Goal: Task Accomplishment & Management: Use online tool/utility

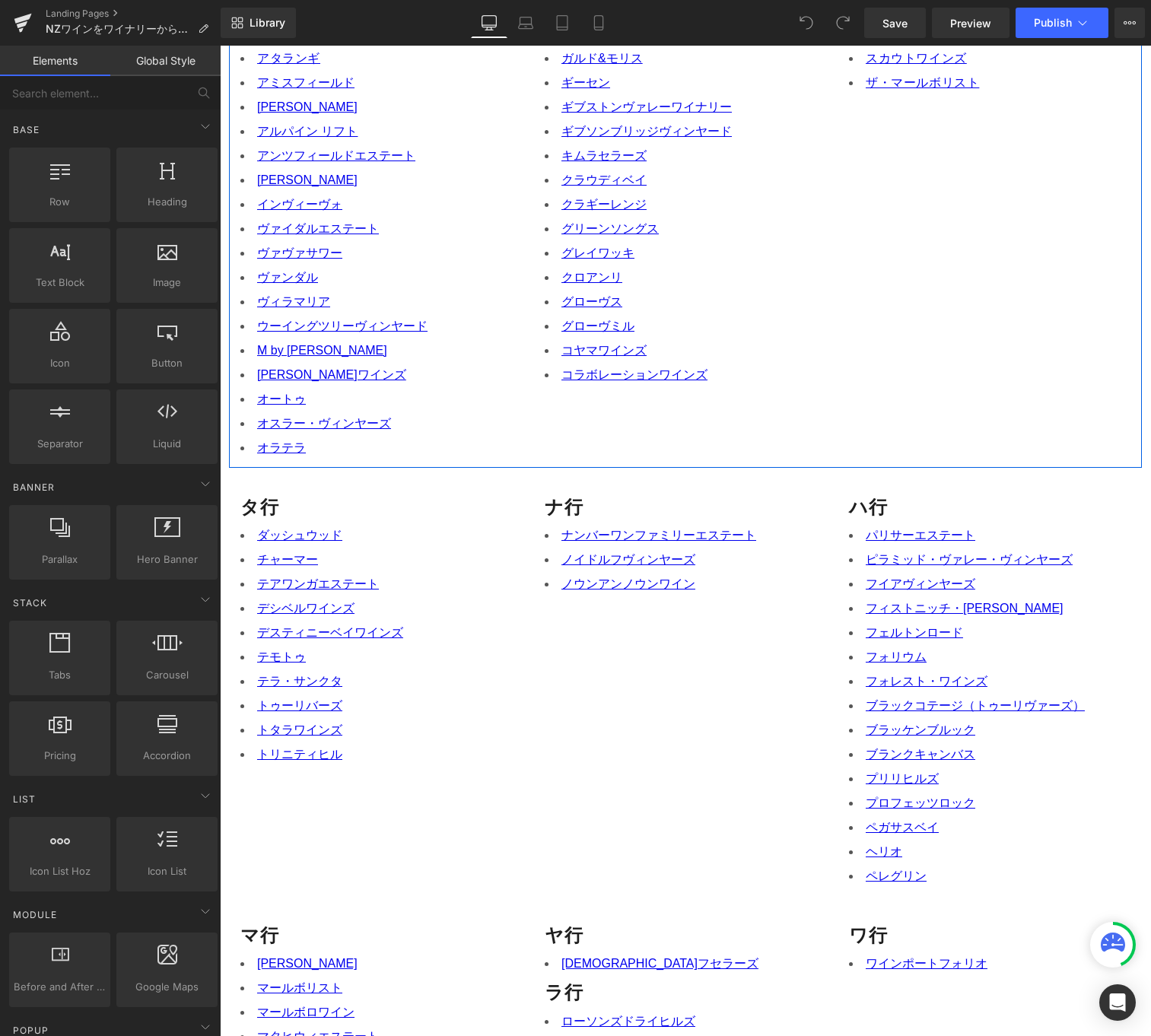
scroll to position [480, 0]
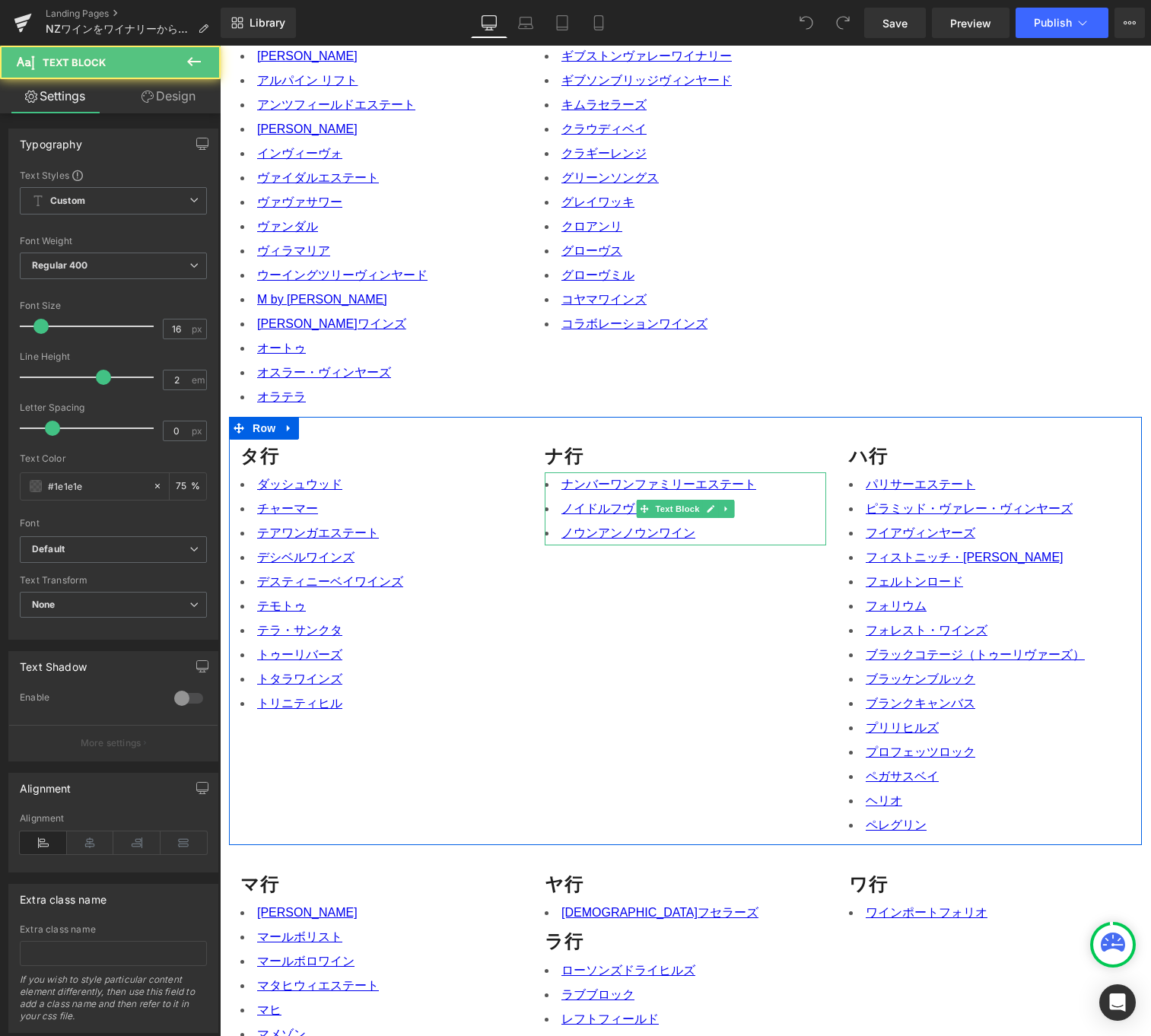
click at [706, 521] on li "ノウンアンノウンワイン" at bounding box center [685, 532] width 282 height 24
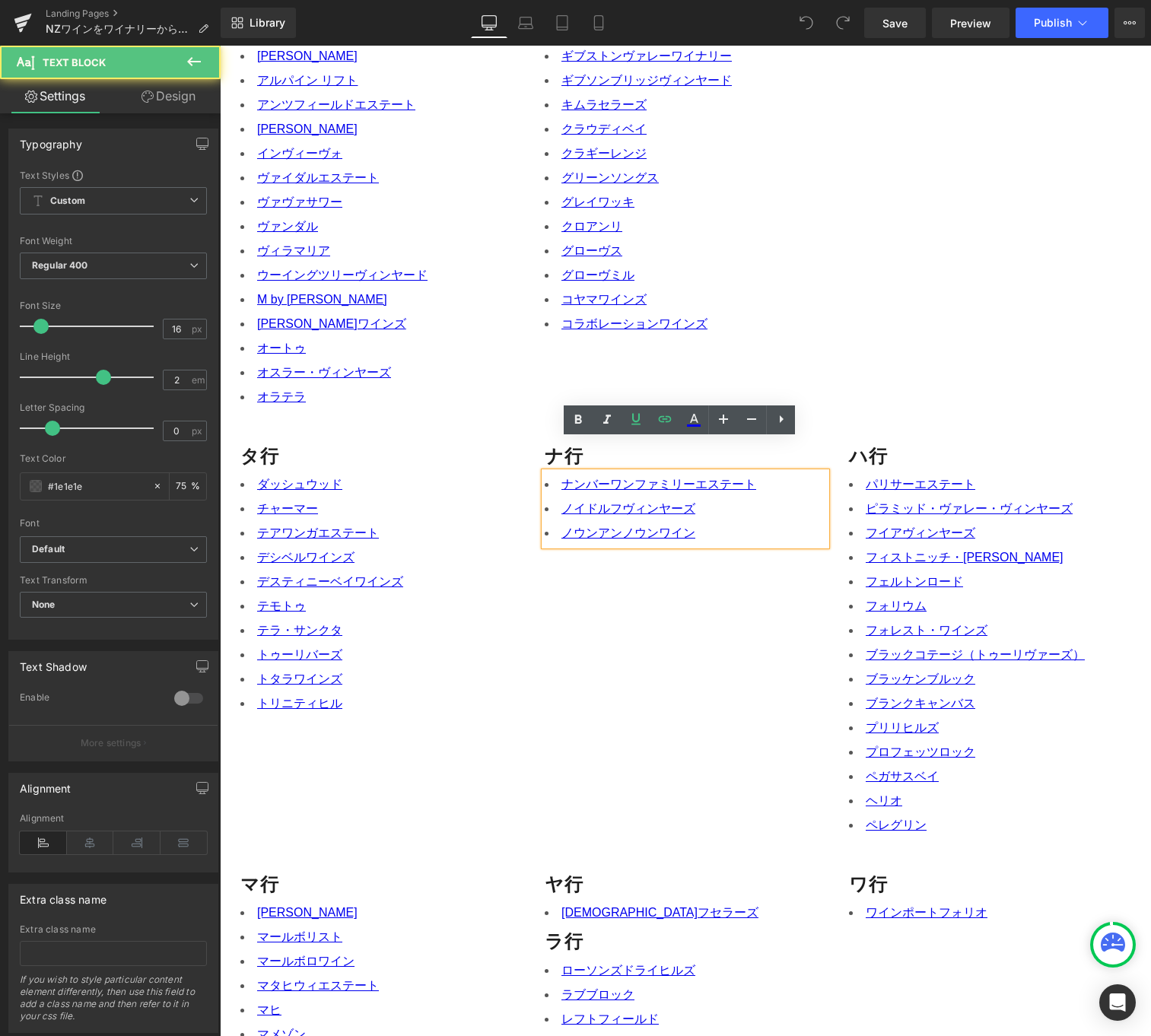
click at [719, 496] on li "ノイドルフヴィンヤーズ" at bounding box center [685, 508] width 282 height 24
click at [715, 521] on li "ノウンアンノウンワイン" at bounding box center [685, 532] width 282 height 24
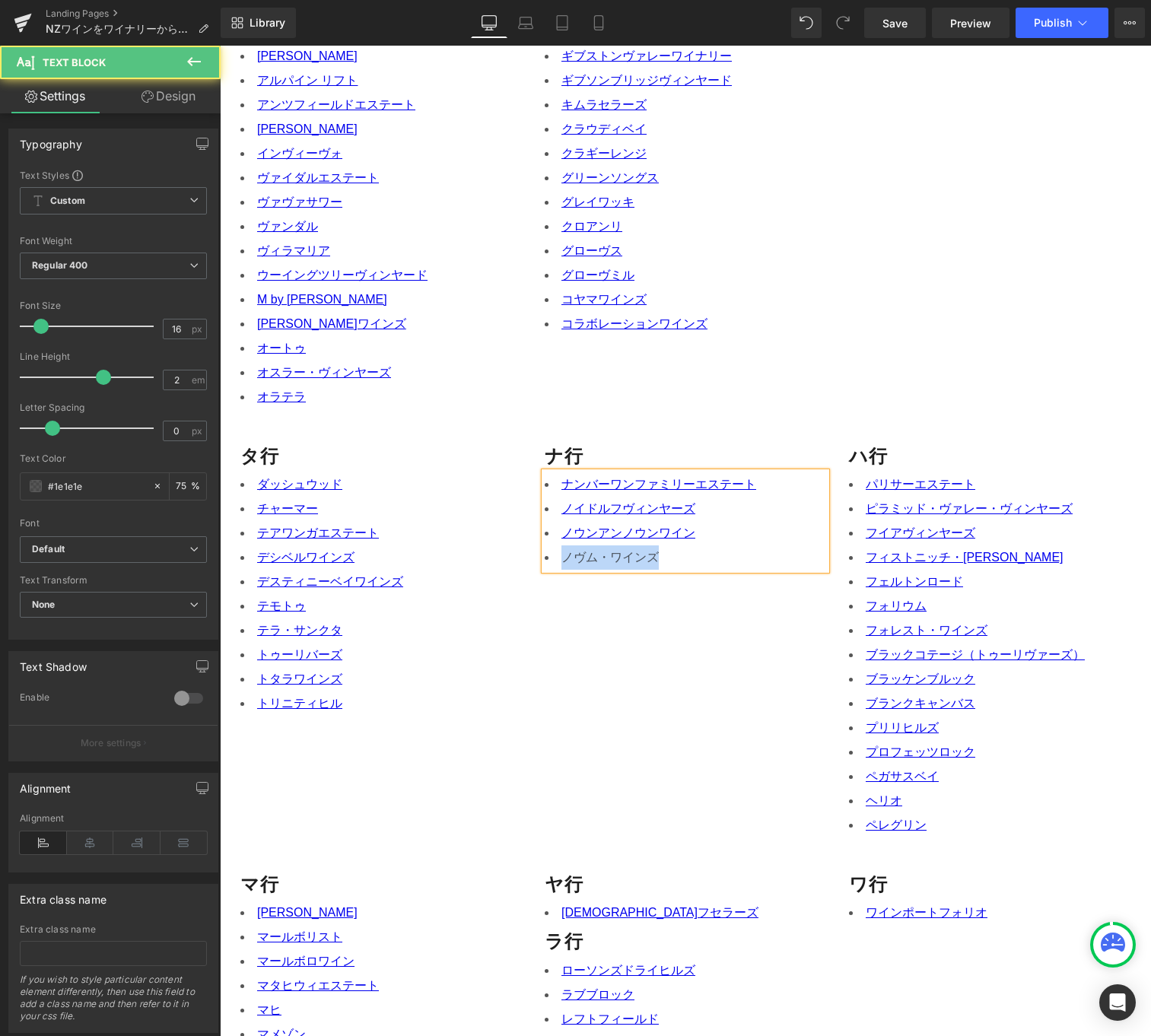
click at [561, 545] on li "ノヴム・ワインズ" at bounding box center [685, 557] width 282 height 24
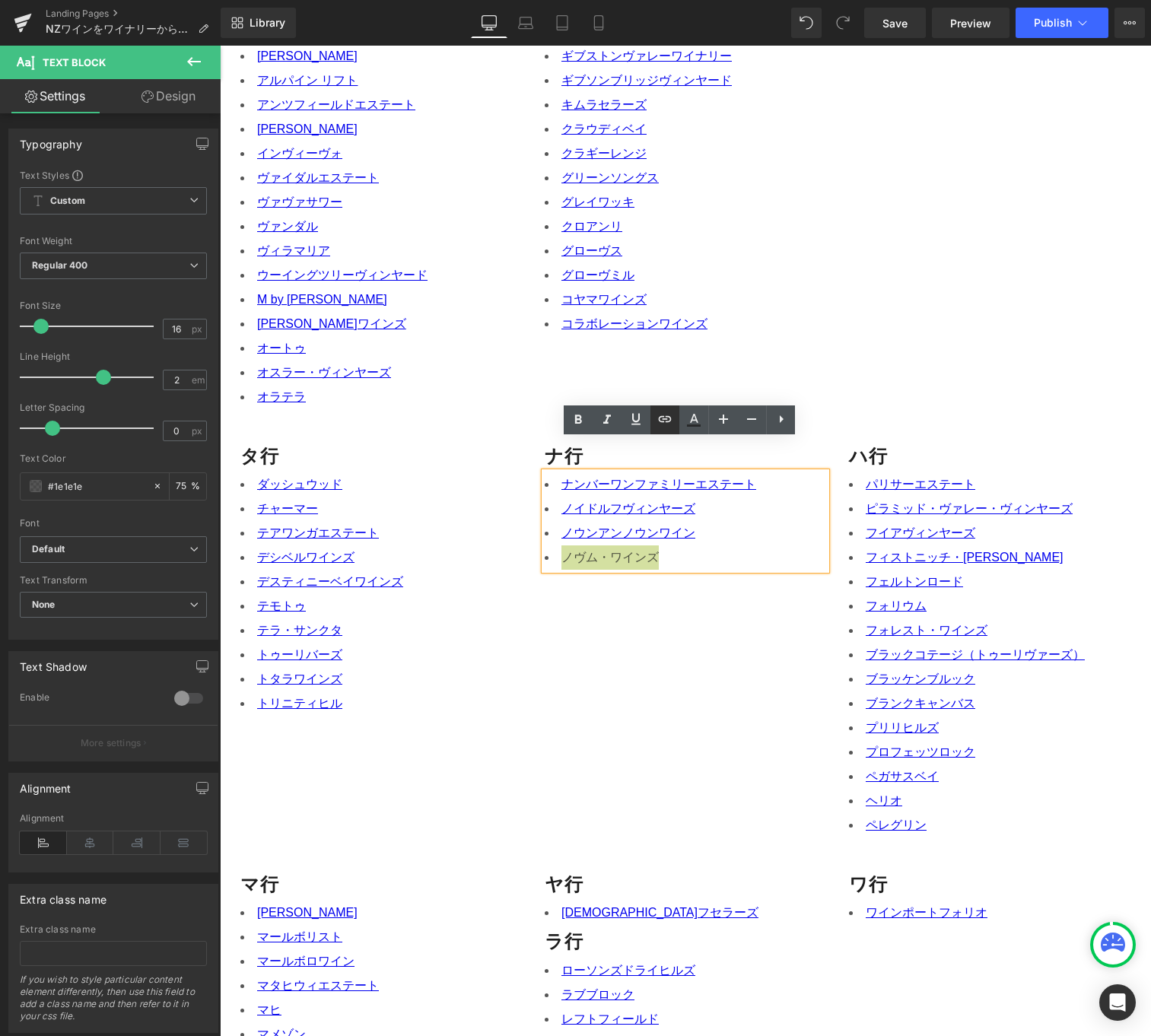
click at [664, 418] on icon at bounding box center [665, 419] width 13 height 6
click at [707, 558] on input "text" at bounding box center [649, 557] width 234 height 38
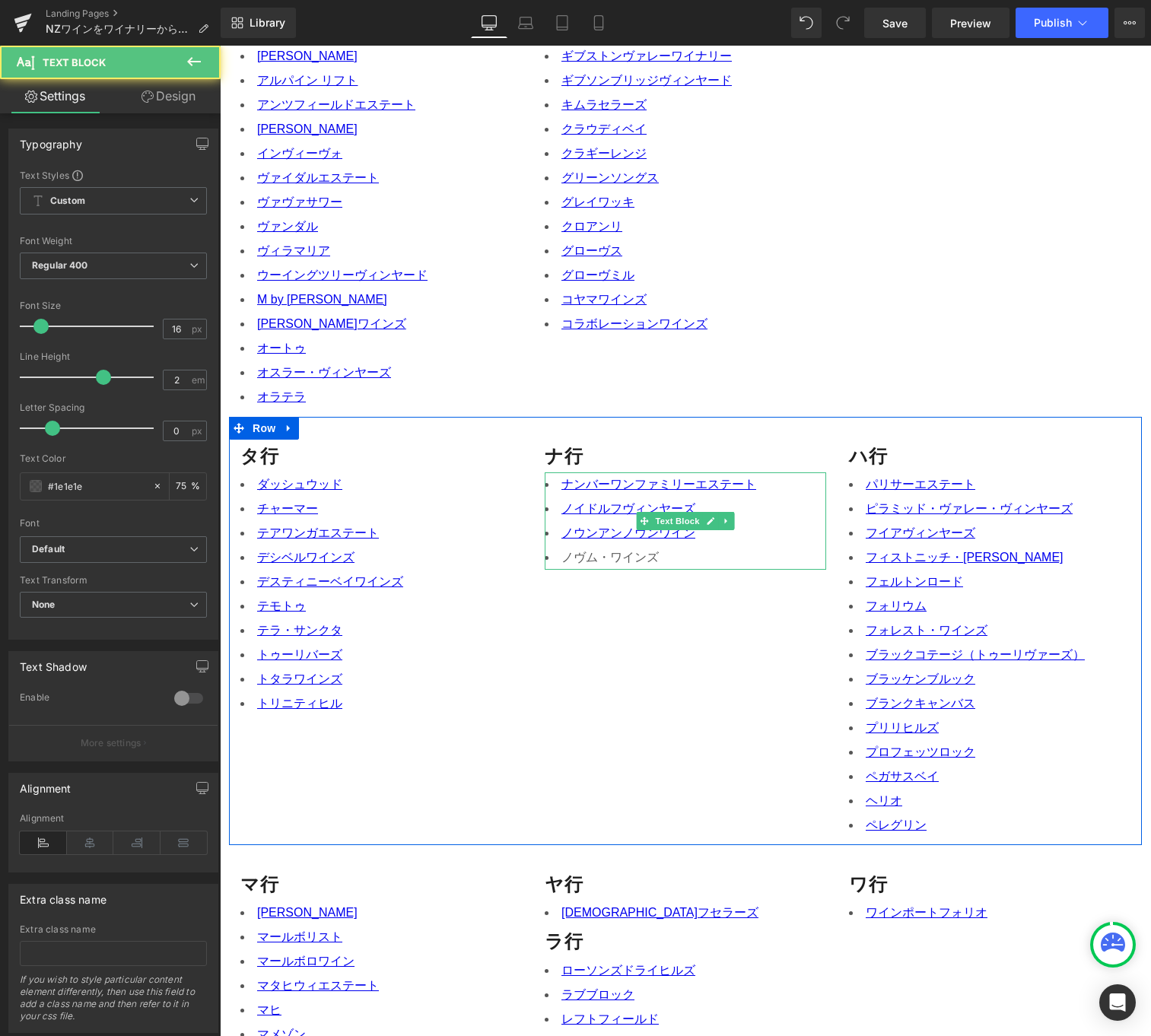
click at [589, 545] on li "ノヴム・ワインズ" at bounding box center [685, 557] width 282 height 24
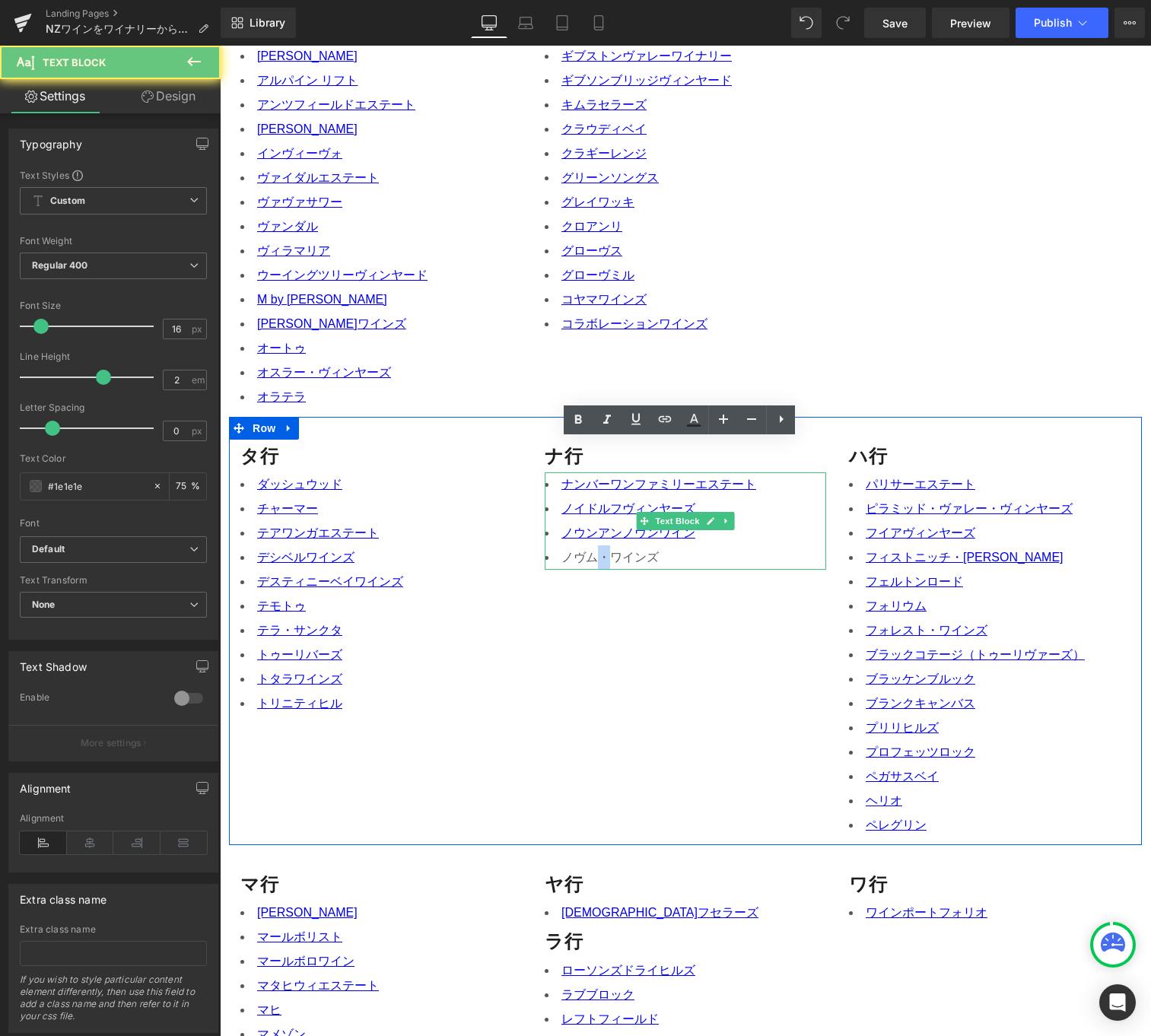
click at [589, 545] on li "ノヴム・ワインズ" at bounding box center [685, 557] width 282 height 24
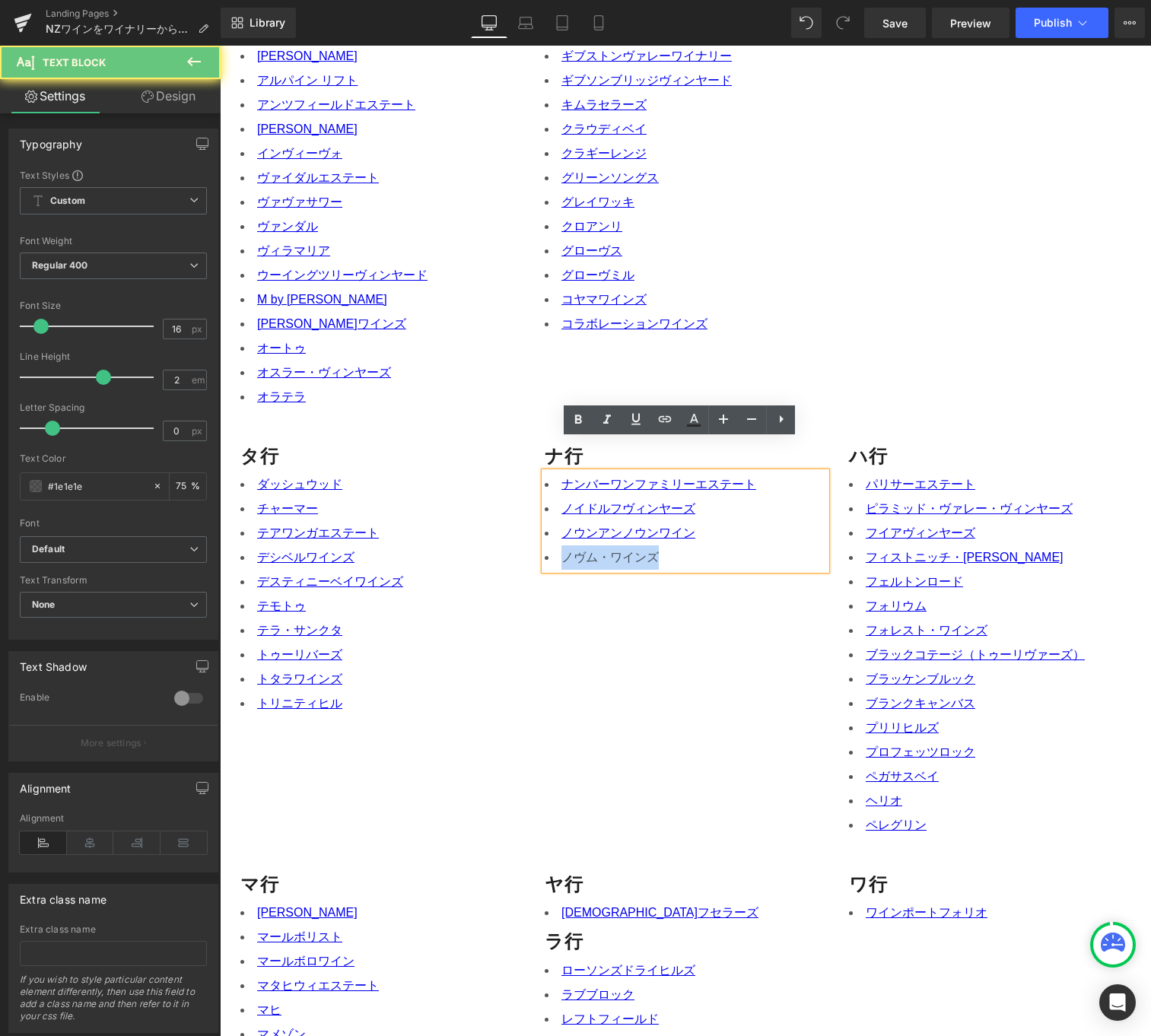
click at [589, 545] on li "ノヴム・ワインズ" at bounding box center [685, 557] width 282 height 24
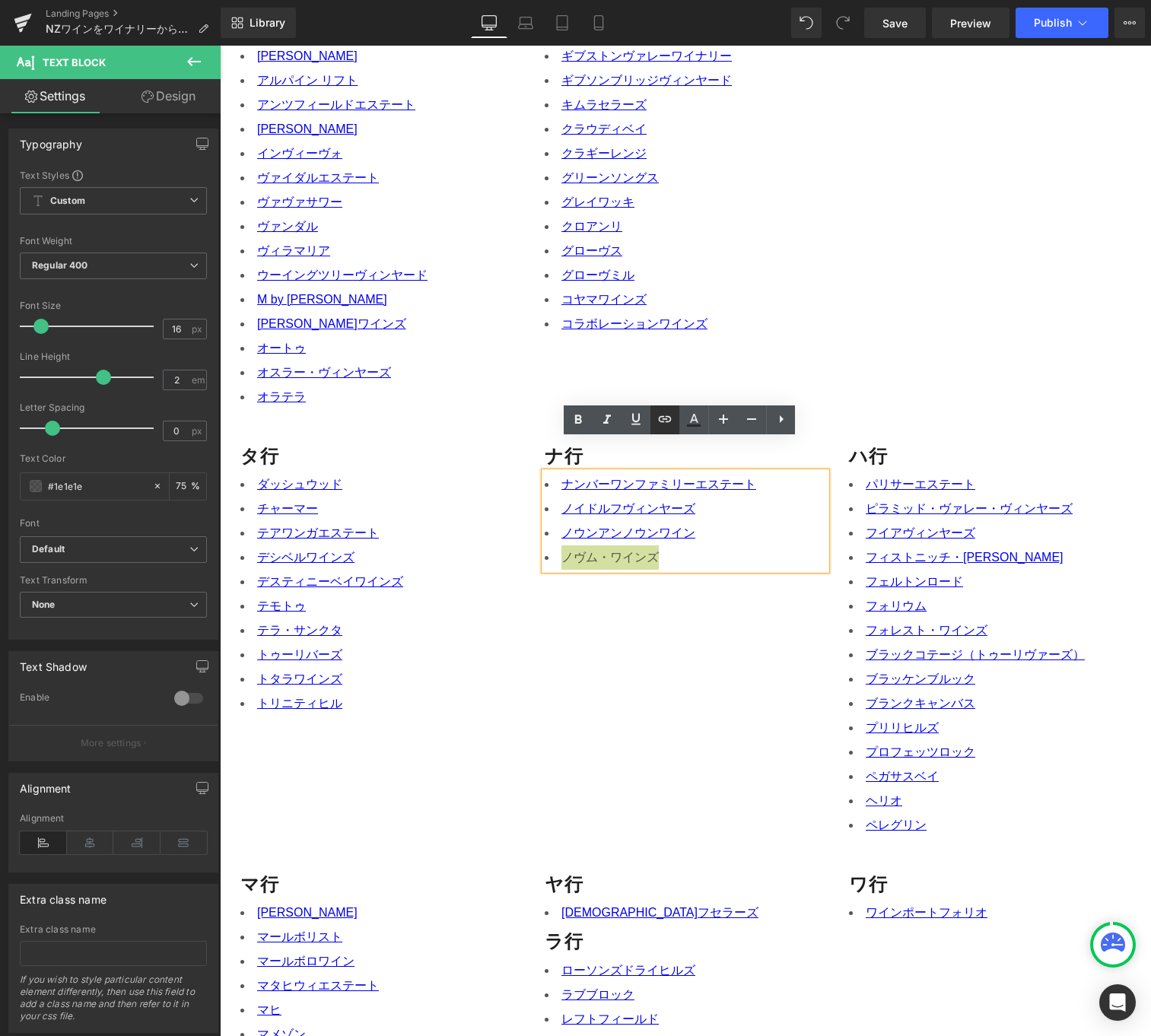
drag, startPoint x: 664, startPoint y: 415, endPoint x: 670, endPoint y: 431, distance: 17.1
click at [664, 415] on icon at bounding box center [664, 419] width 18 height 18
click at [625, 563] on input "text" at bounding box center [649, 557] width 234 height 38
paste input "[URL][DOMAIN_NAME]"
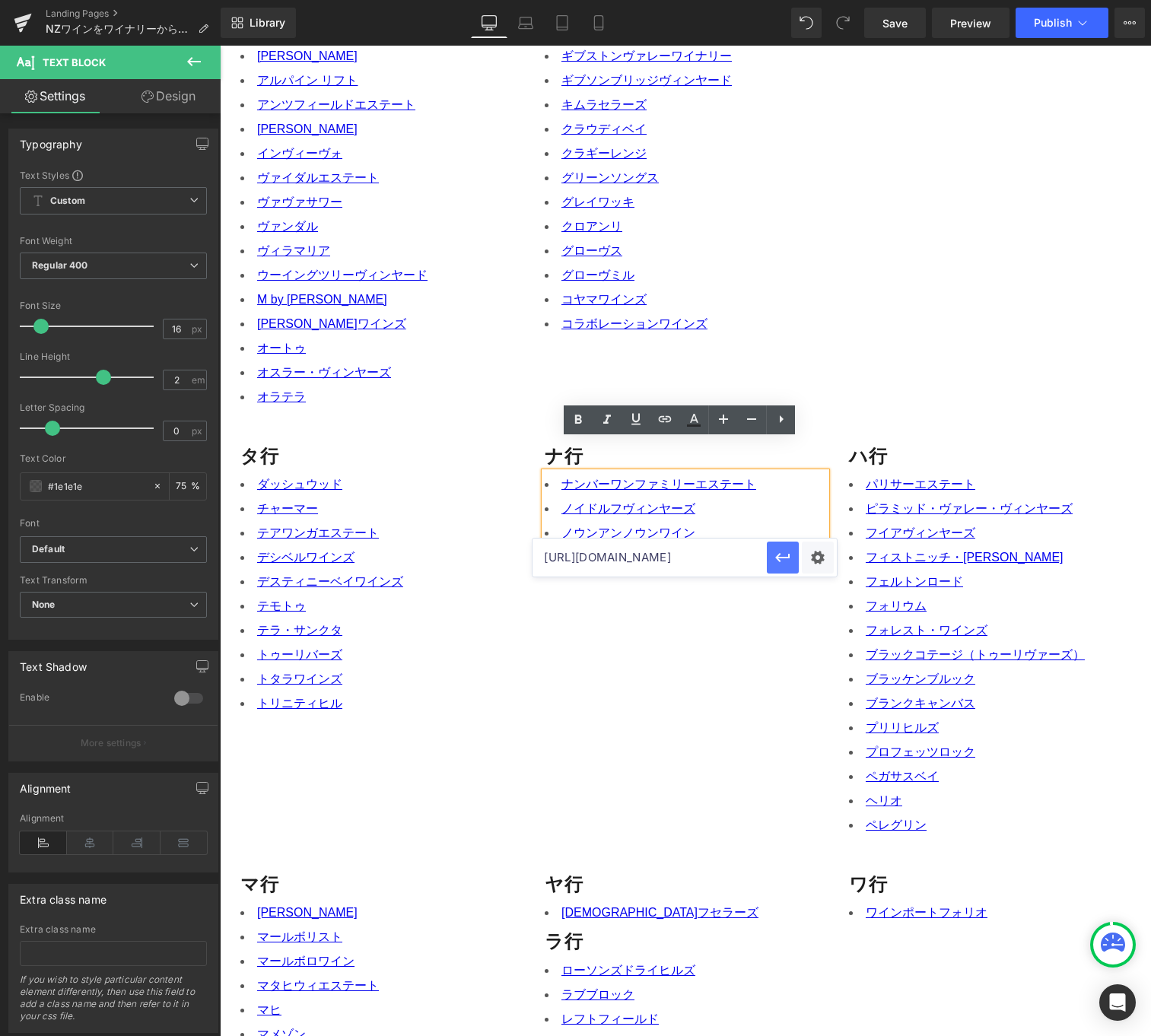
type input "[URL][DOMAIN_NAME]"
click at [780, 554] on icon "button" at bounding box center [783, 557] width 18 height 18
click at [1059, 32] on button "Publish" at bounding box center [1062, 23] width 93 height 31
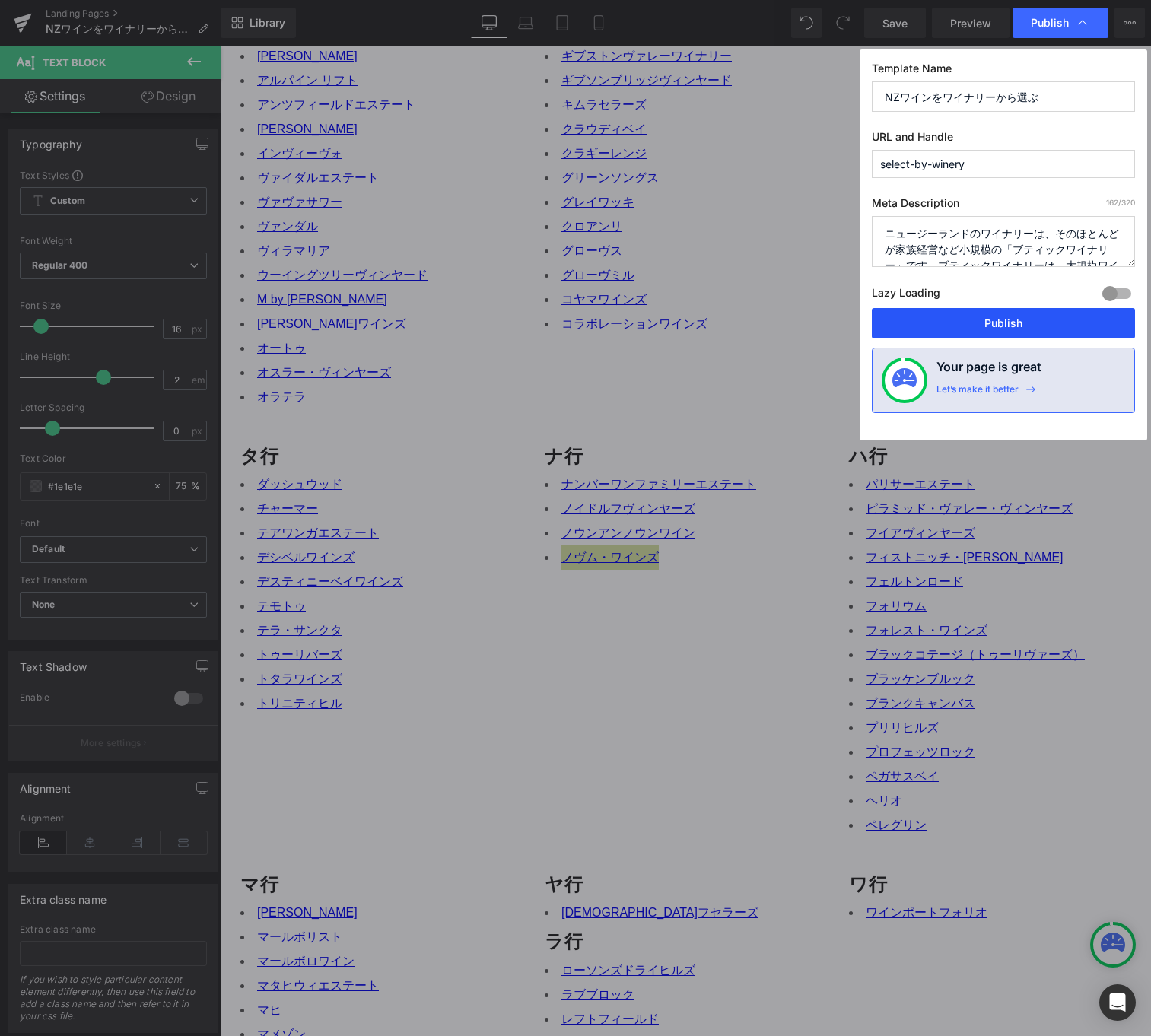
click at [988, 323] on button "Publish" at bounding box center [1004, 323] width 264 height 31
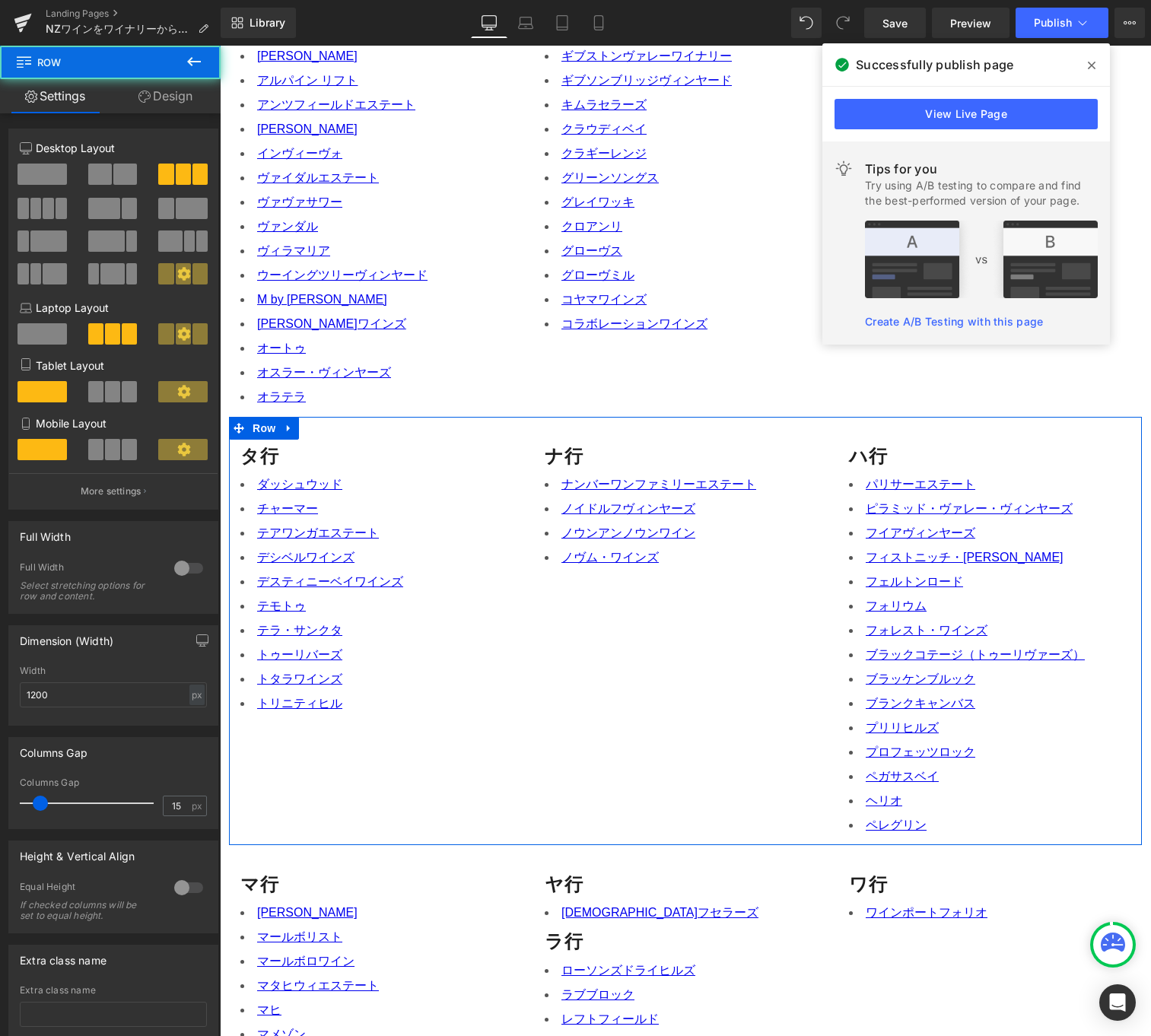
click at [670, 643] on div "タ行 Heading ダッシュウッド チャーマー テアワンガエステート デシベルワインズ デスティニーベイワインズ テモトゥ テラ・サンクタ トゥーリバーズ …" at bounding box center [685, 631] width 913 height 428
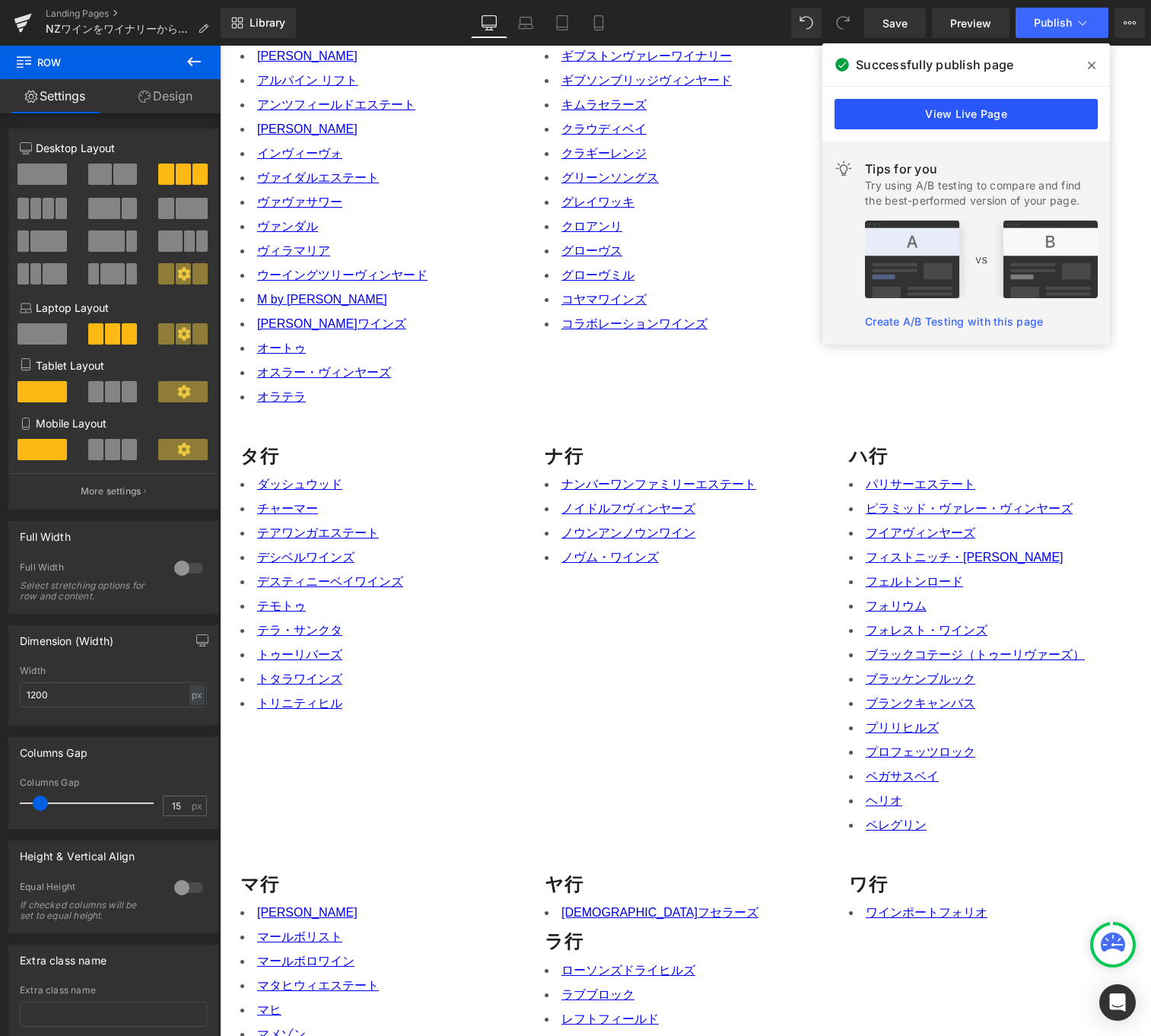
click at [1012, 122] on link "View Live Page" at bounding box center [966, 115] width 264 height 31
